Goal: Check status: Check status

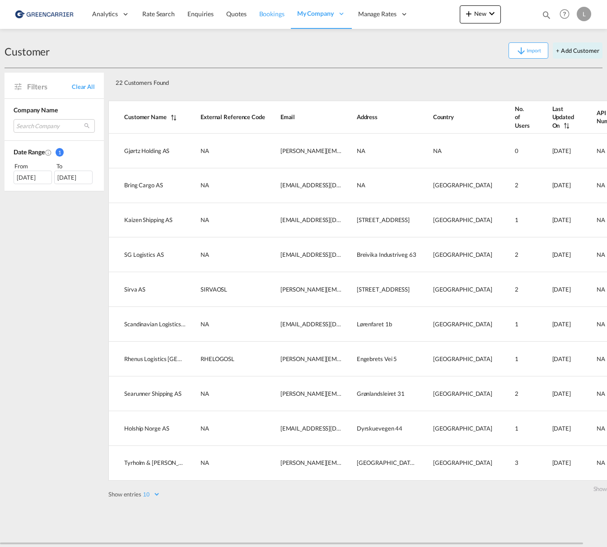
click at [262, 11] on span "Bookings" at bounding box center [271, 14] width 25 height 8
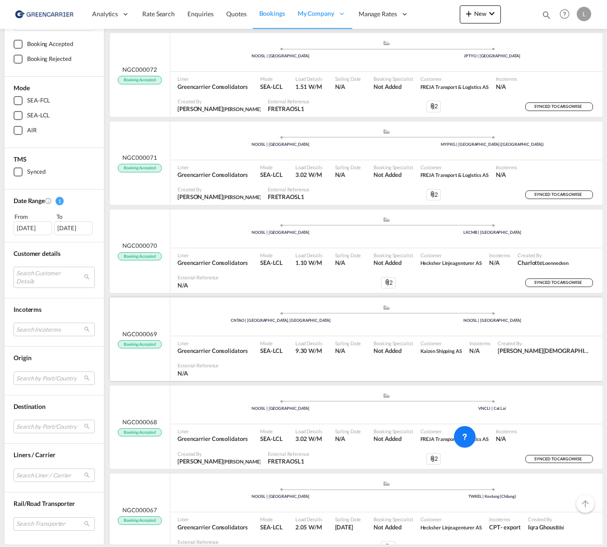
scroll to position [542, 0]
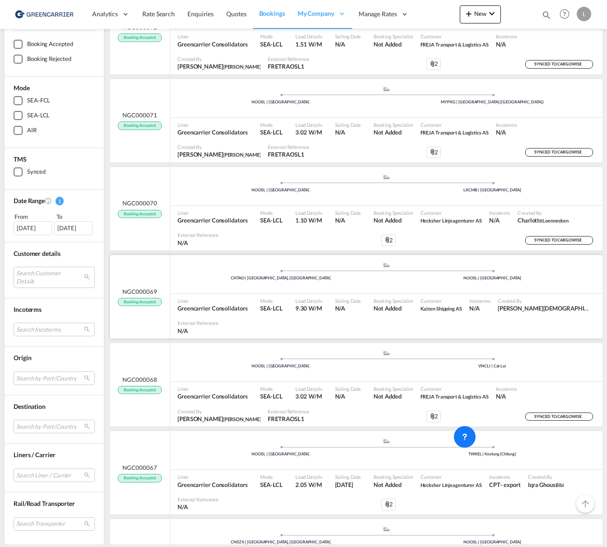
click at [142, 288] on span "NGC000069" at bounding box center [139, 292] width 34 height 8
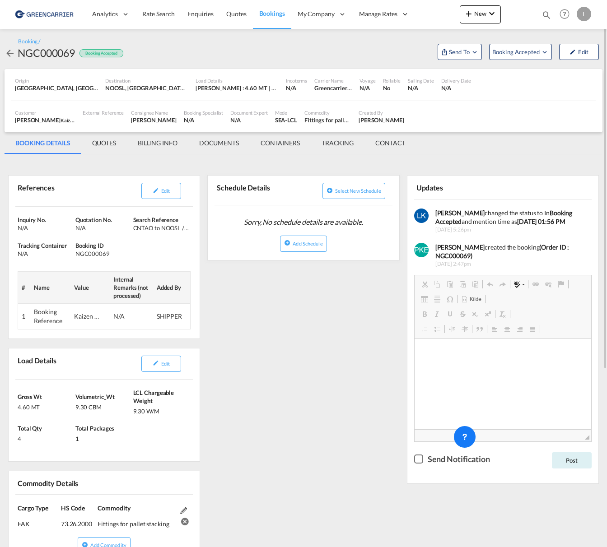
click at [57, 53] on div "NGC000069" at bounding box center [46, 53] width 57 height 14
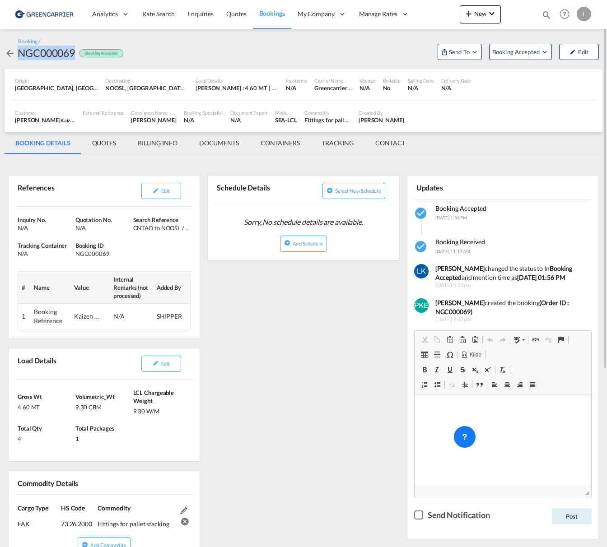
click at [57, 53] on div "NGC000069" at bounding box center [46, 53] width 57 height 14
copy div "NGC000069"
click at [8, 55] on md-icon "icon-arrow-left" at bounding box center [10, 53] width 11 height 11
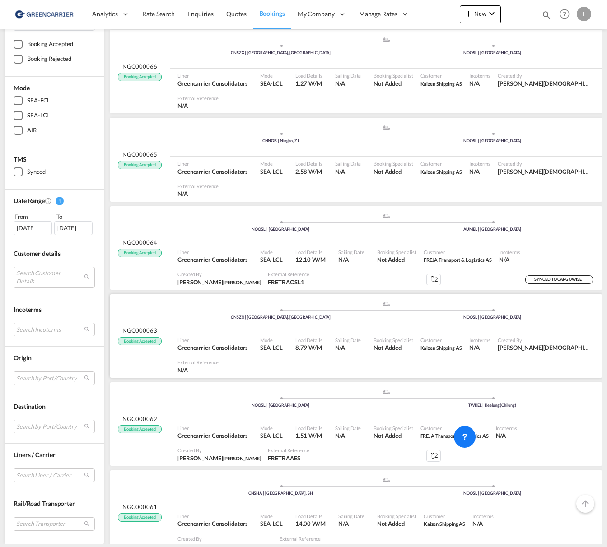
scroll to position [1039, 0]
